Goal: Navigation & Orientation: Find specific page/section

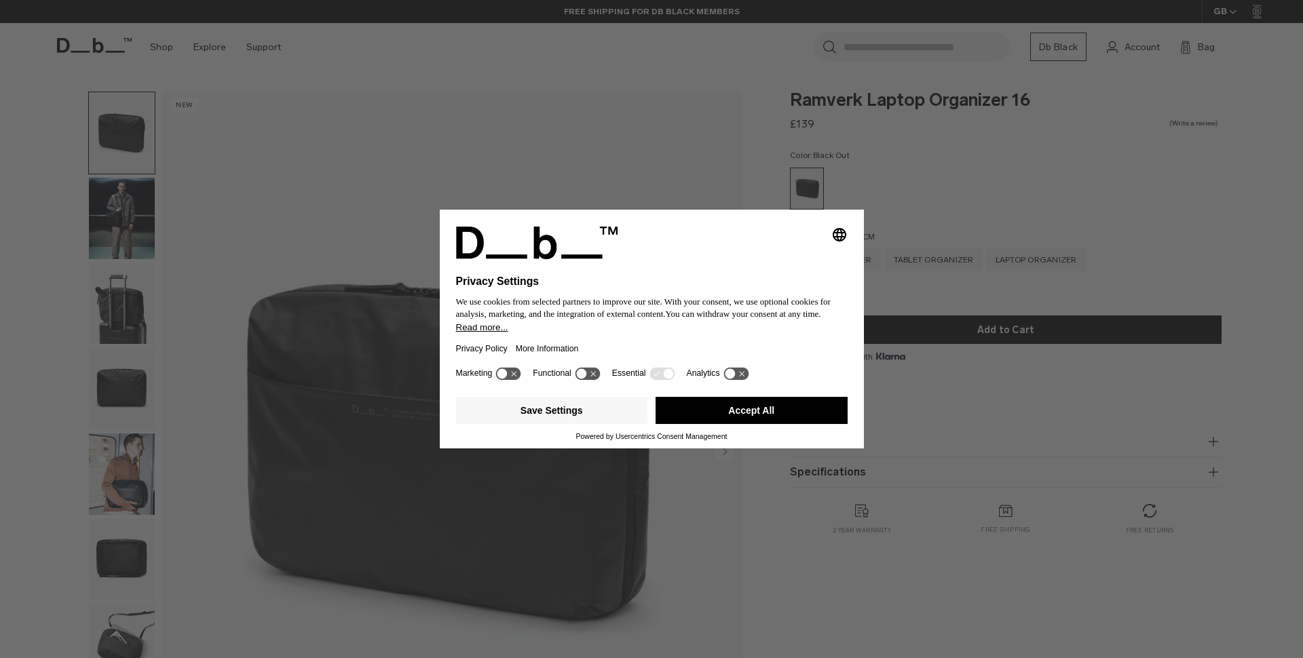
click at [1011, 184] on div "Selecting an option will immediately change the language Privacy Settings We us…" at bounding box center [651, 329] width 1303 height 658
click at [780, 411] on button "Accept All" at bounding box center [751, 410] width 192 height 27
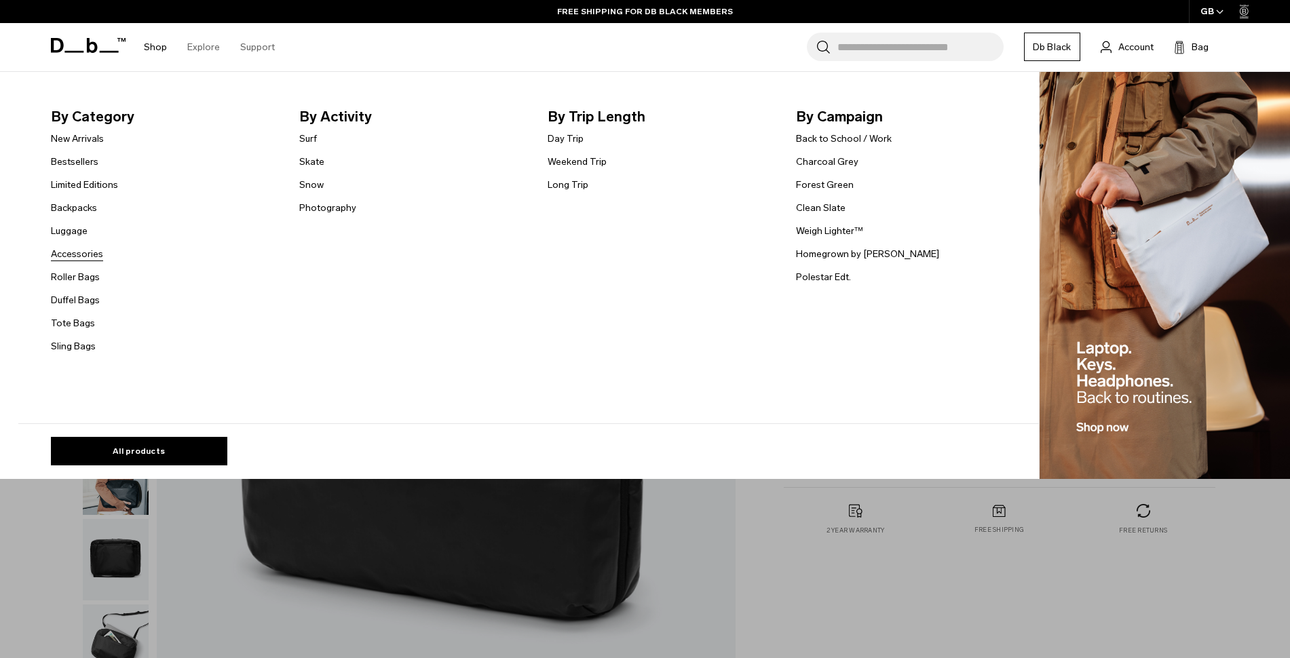
click at [86, 251] on link "Accessories" at bounding box center [77, 254] width 52 height 14
